Goal: Feedback & Contribution: Leave review/rating

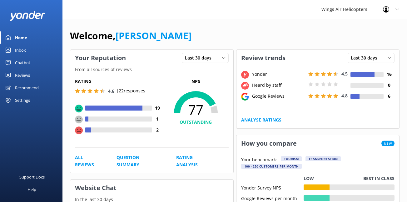
click at [27, 74] on div "Reviews" at bounding box center [22, 75] width 15 height 13
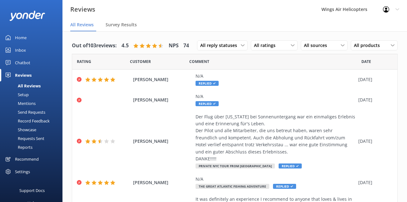
click at [33, 138] on div "Requests Sent" at bounding box center [24, 138] width 41 height 9
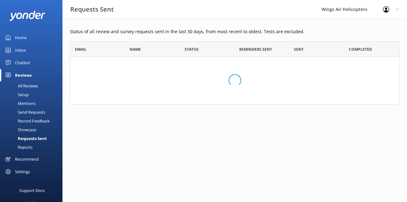
scroll to position [173, 330]
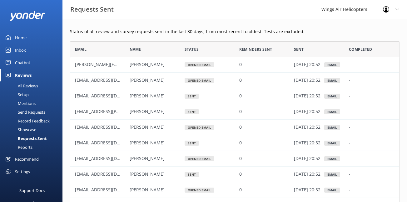
click at [34, 113] on div "Send Requests" at bounding box center [25, 112] width 42 height 9
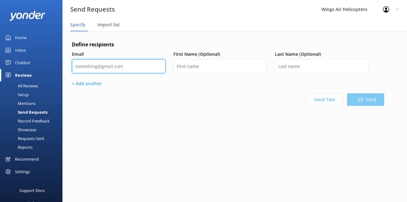
click at [144, 68] on input "email" at bounding box center [119, 66] width 94 height 14
paste input "[EMAIL_ADDRESS][DOMAIN_NAME]"
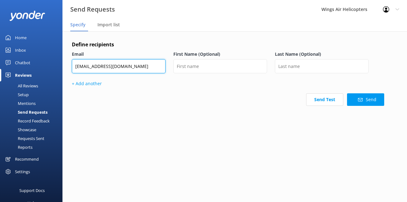
type input "[EMAIL_ADDRESS][DOMAIN_NAME]"
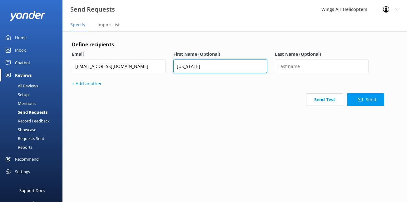
type input "[US_STATE]"
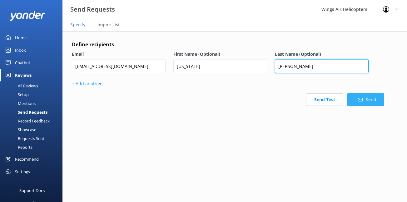
type input "[PERSON_NAME]"
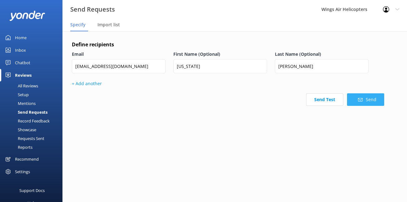
click at [359, 101] on icon at bounding box center [360, 99] width 5 height 5
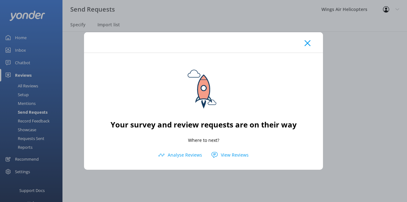
click at [307, 41] on icon at bounding box center [308, 43] width 6 height 6
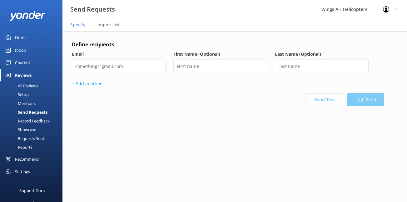
click at [21, 83] on div "All Reviews" at bounding box center [21, 85] width 34 height 9
